Goal: Task Accomplishment & Management: Use online tool/utility

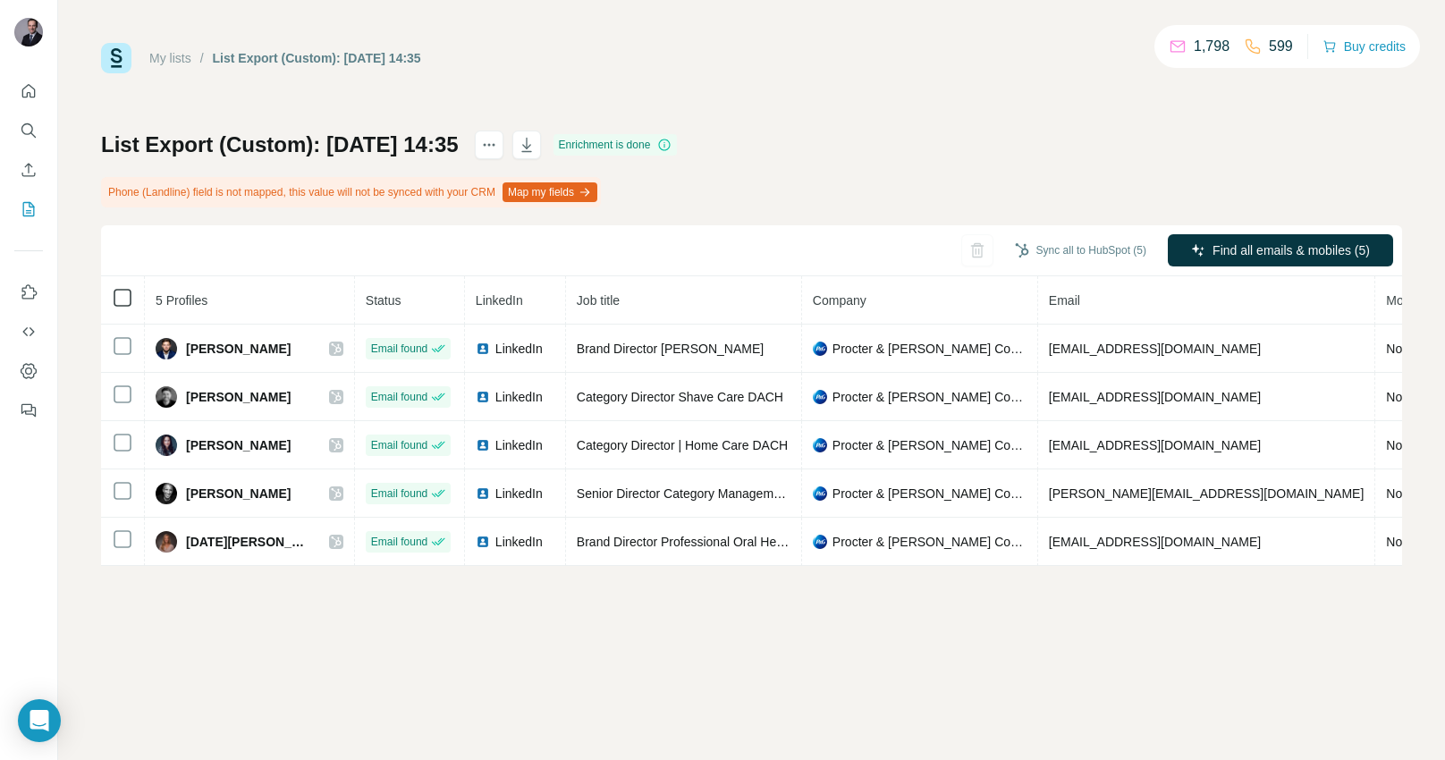
click at [127, 308] on th at bounding box center [123, 300] width 44 height 48
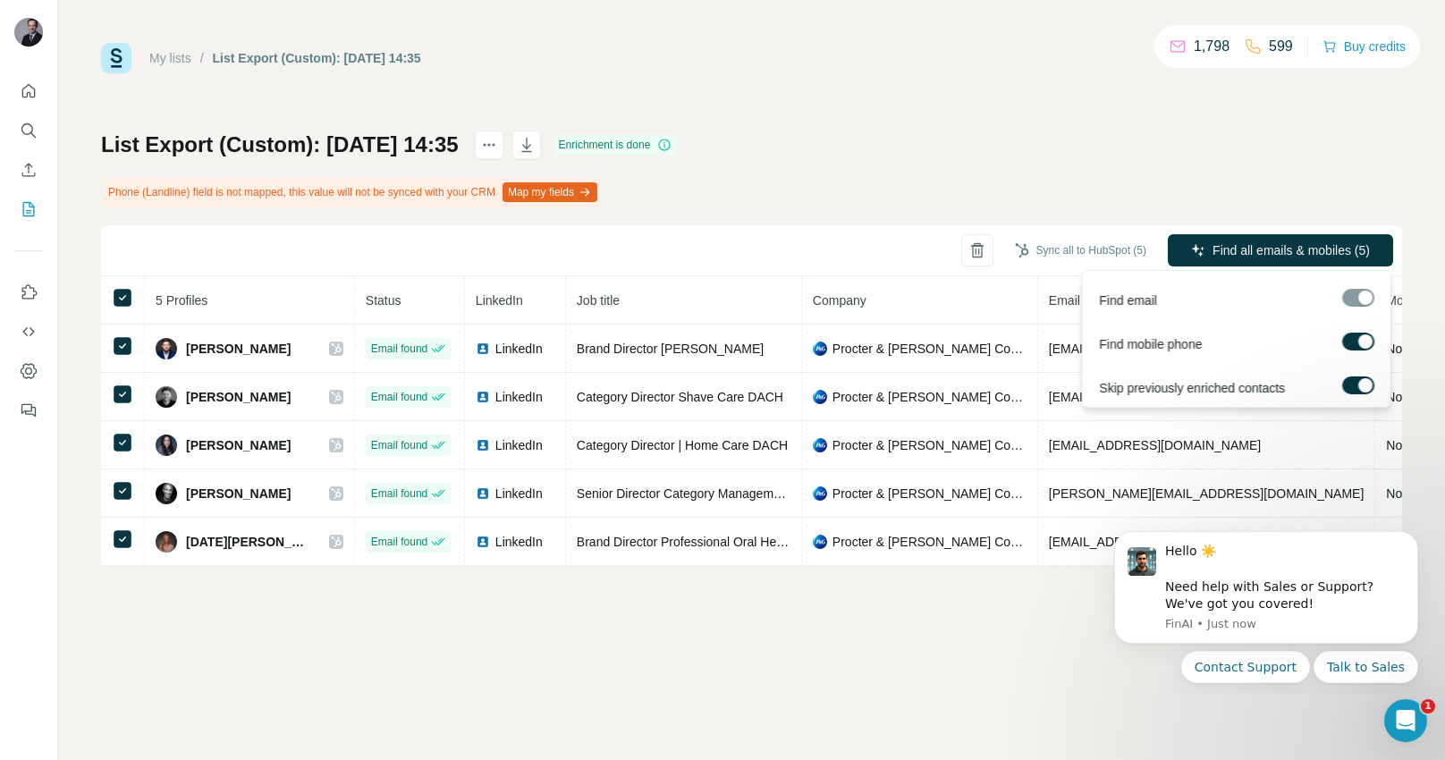
click at [1358, 341] on label at bounding box center [1358, 342] width 32 height 18
click at [1355, 387] on label at bounding box center [1358, 385] width 32 height 18
click at [1321, 254] on span "Find all emails (5)" at bounding box center [1321, 250] width 98 height 18
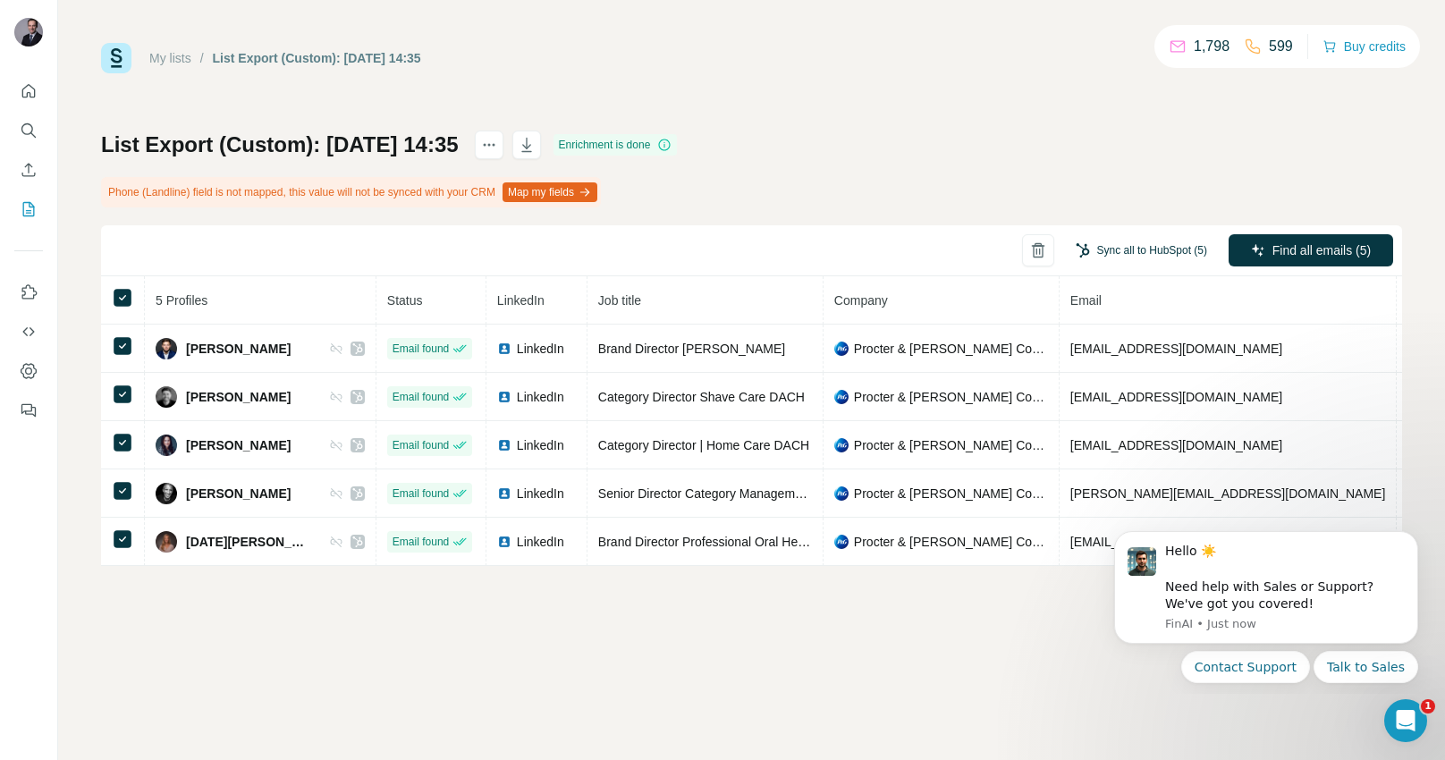
click at [1161, 251] on button "Sync all to HubSpot (5)" at bounding box center [1141, 250] width 156 height 27
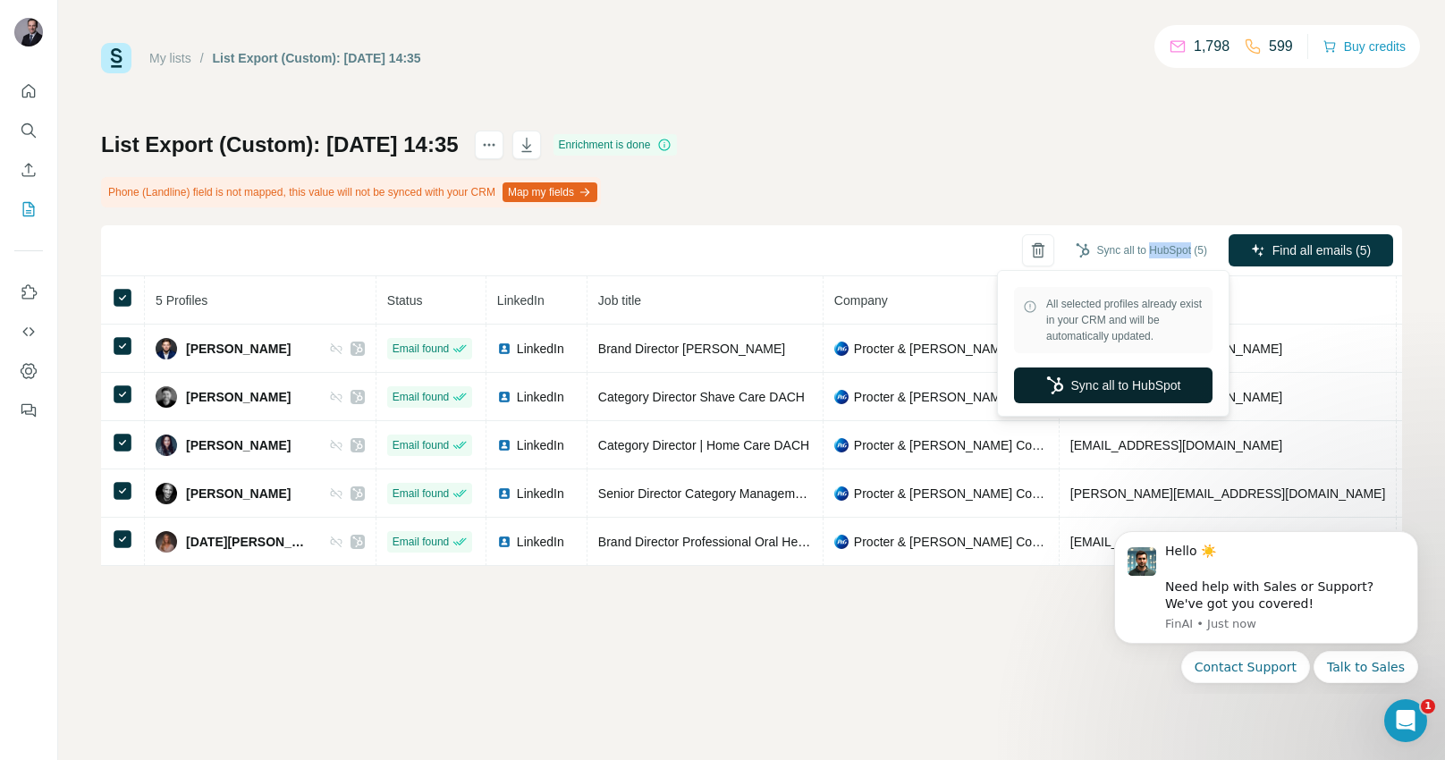
click at [1120, 383] on button "Sync all to HubSpot" at bounding box center [1113, 385] width 198 height 36
